Goal: Task Accomplishment & Management: Complete application form

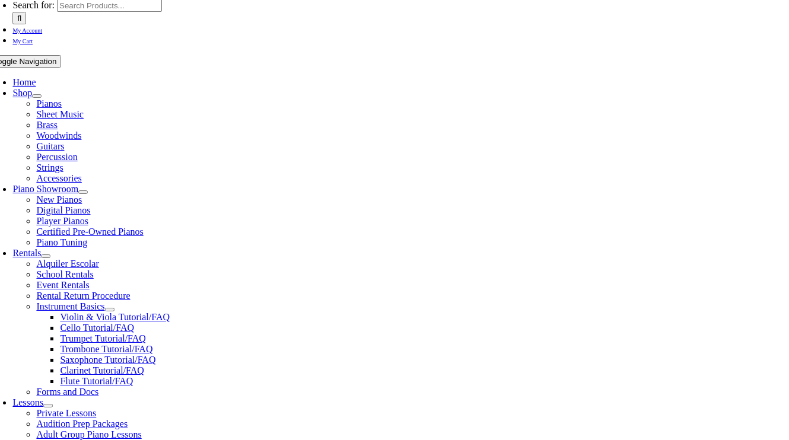
scroll to position [274, 0]
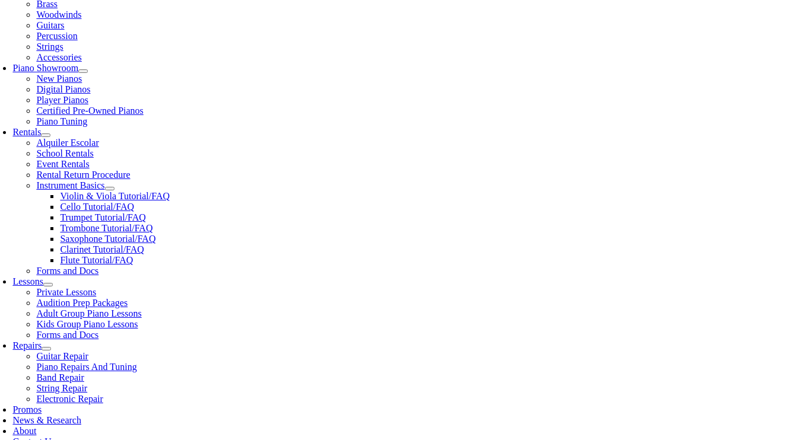
drag, startPoint x: 302, startPoint y: 273, endPoint x: 221, endPoint y: 266, distance: 81.0
type input "6108882302"
type input ";'."
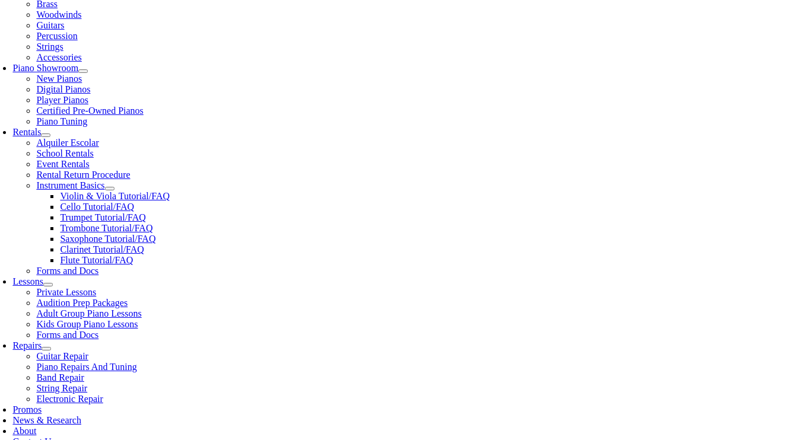
drag, startPoint x: 91, startPoint y: 272, endPoint x: 20, endPoint y: 263, distance: 71.8
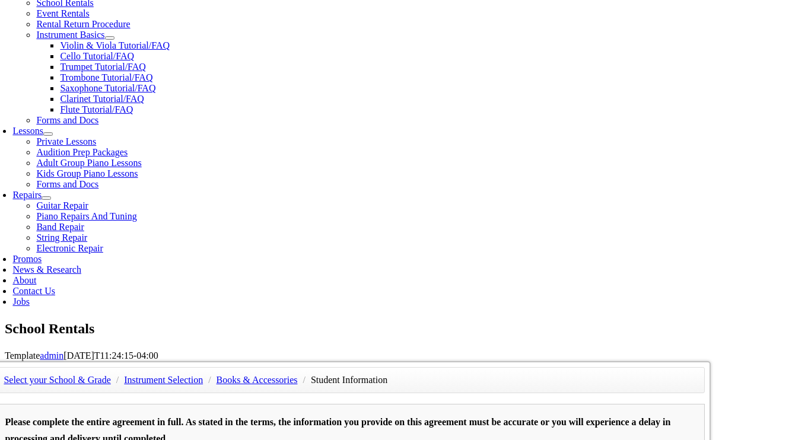
scroll to position [462, 0]
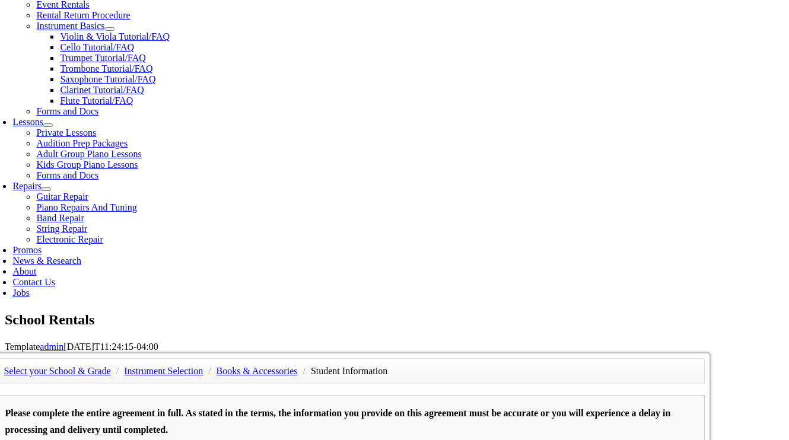
type input "[PERSON_NAME]"
type input "7174218152"
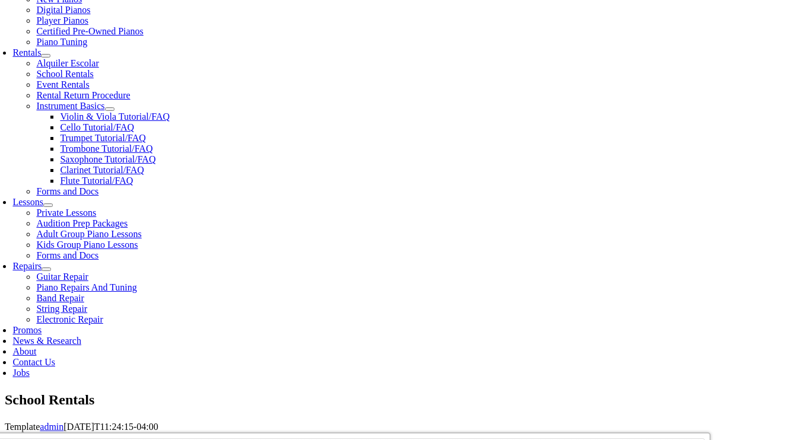
scroll to position [382, 0]
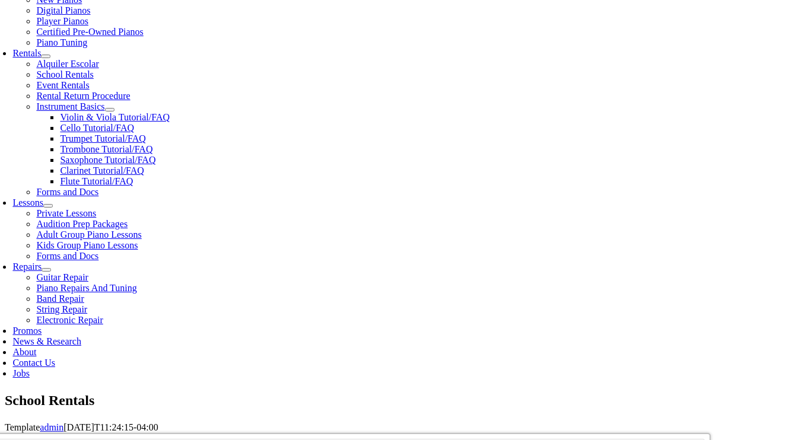
type input "O"
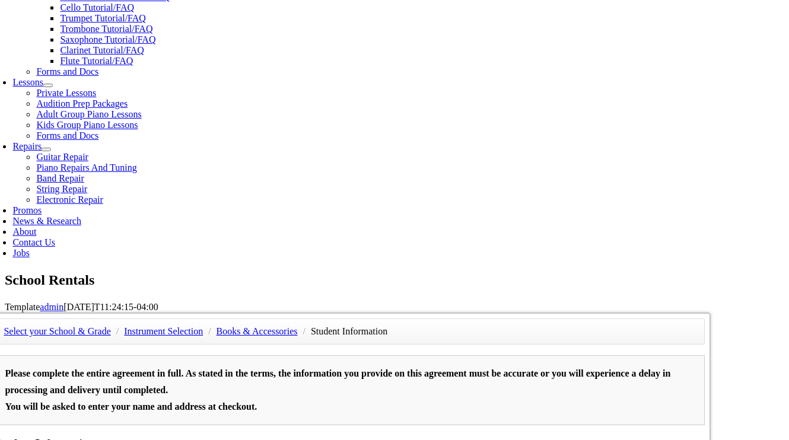
scroll to position [525, 0]
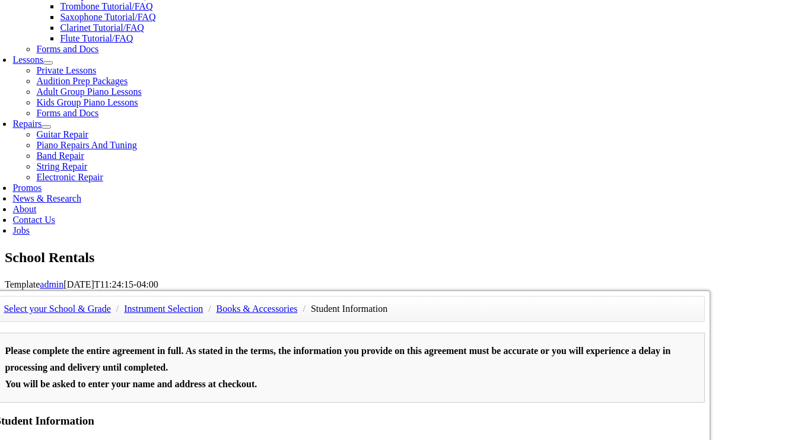
type input "Wyz Consulting, LLC"
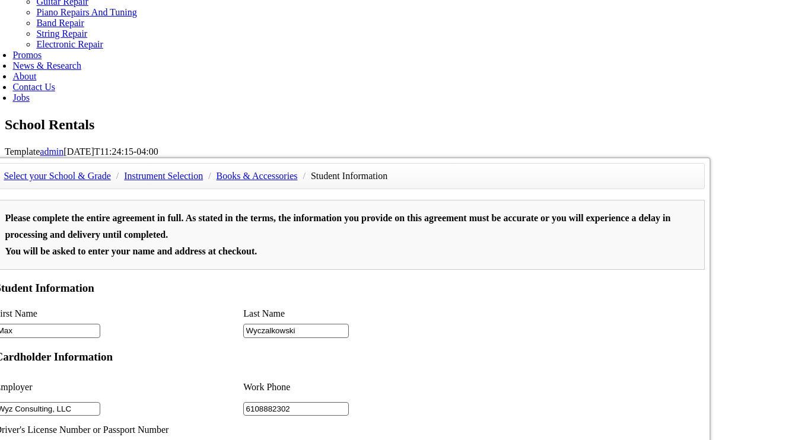
scroll to position [342, 0]
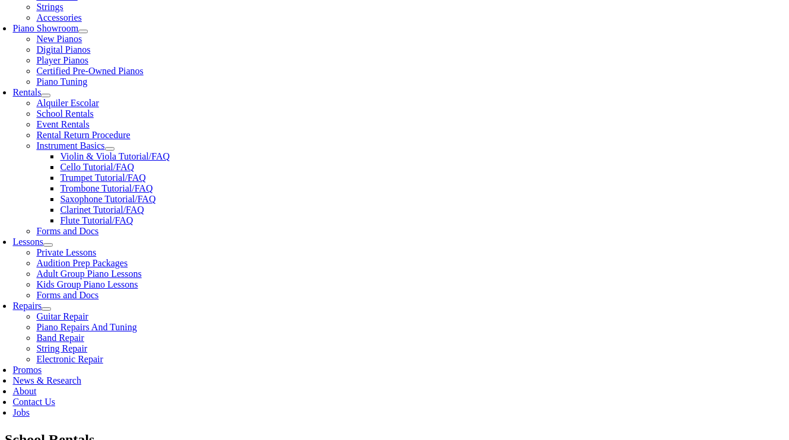
type input "Insite, LLC"
type input "[DATE]"
